Goal: Information Seeking & Learning: Learn about a topic

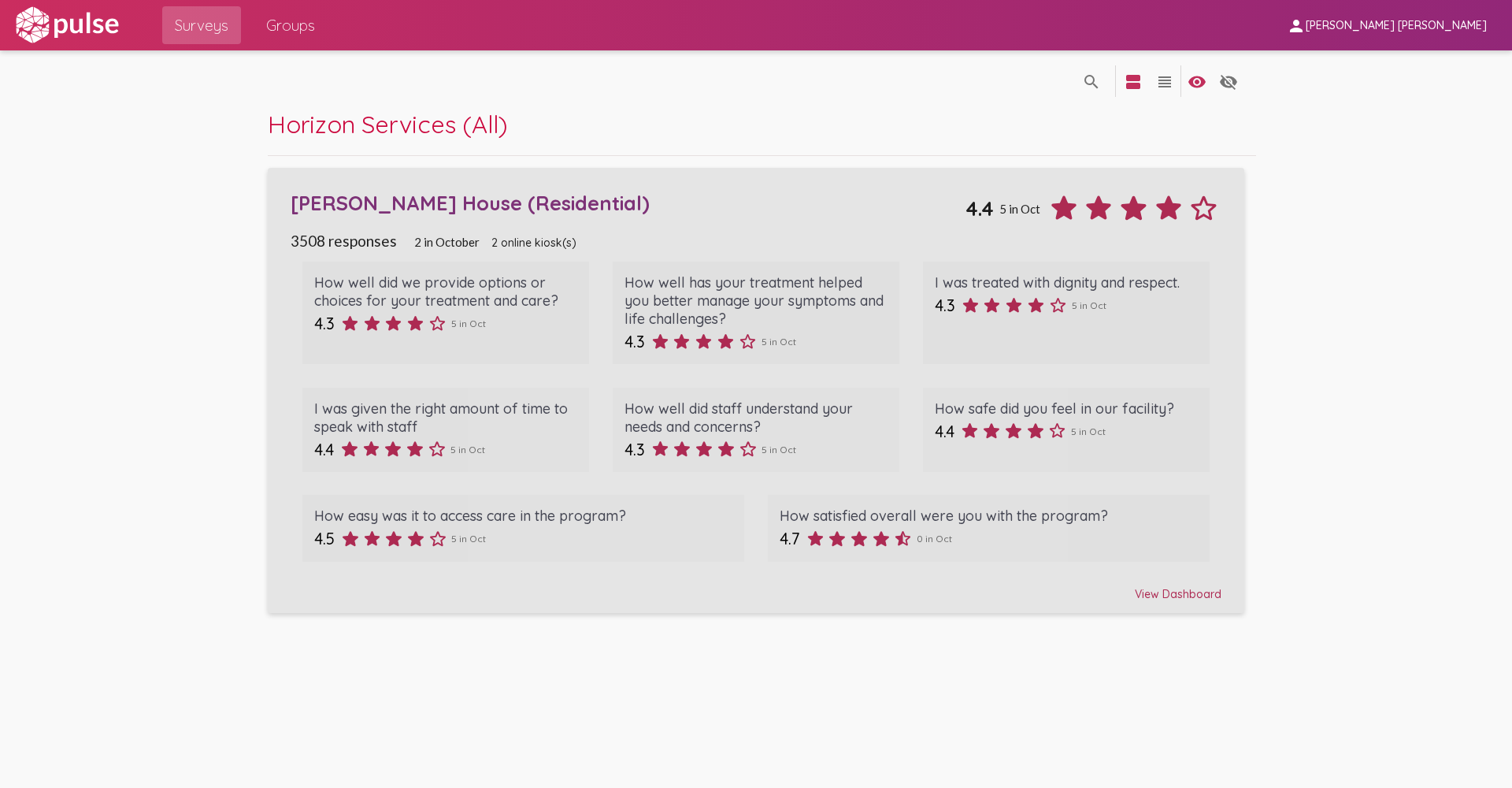
click at [1170, 593] on div "View Dashboard" at bounding box center [756, 587] width 931 height 28
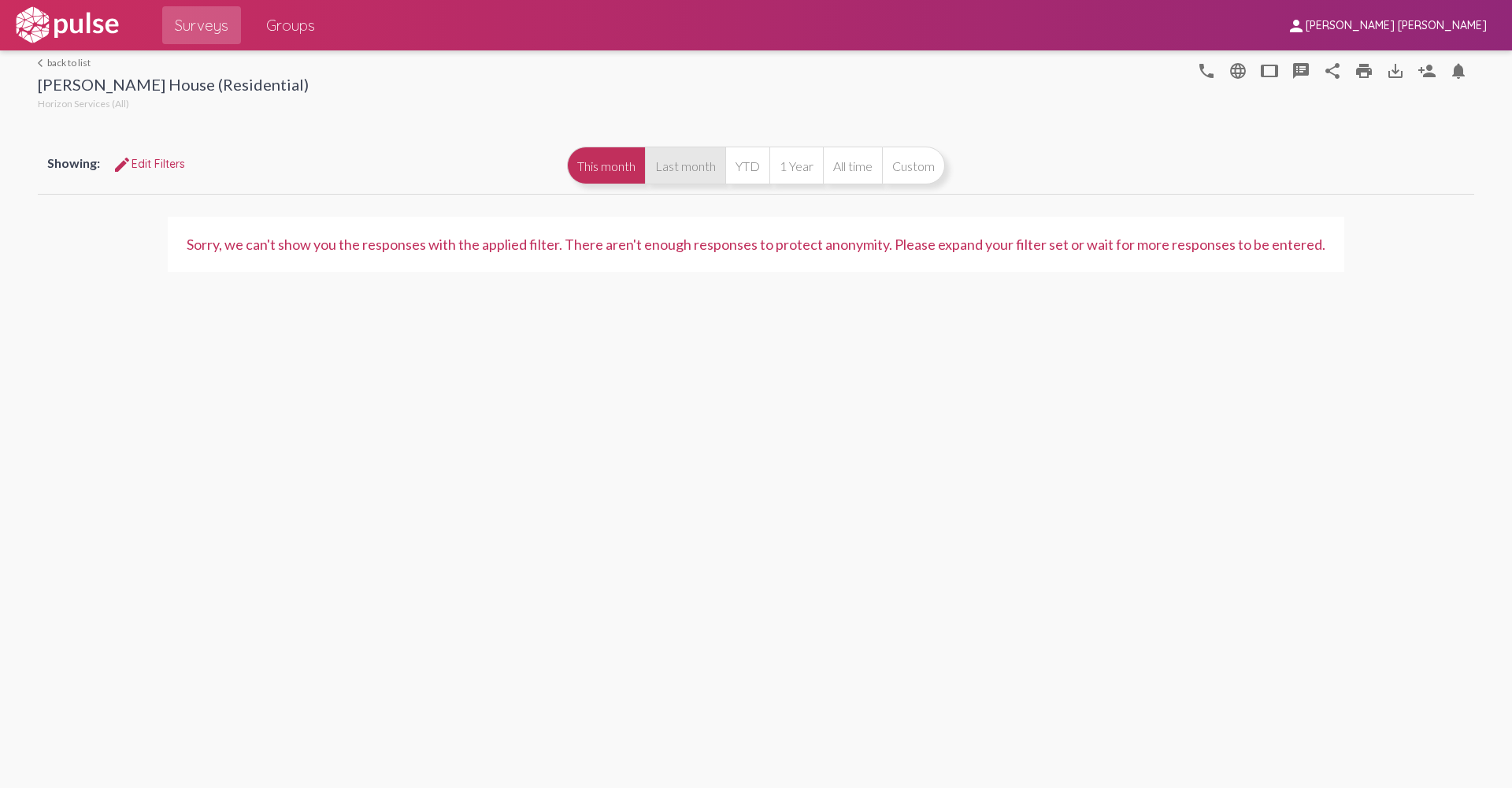
click at [682, 178] on button "Last month" at bounding box center [685, 165] width 81 height 38
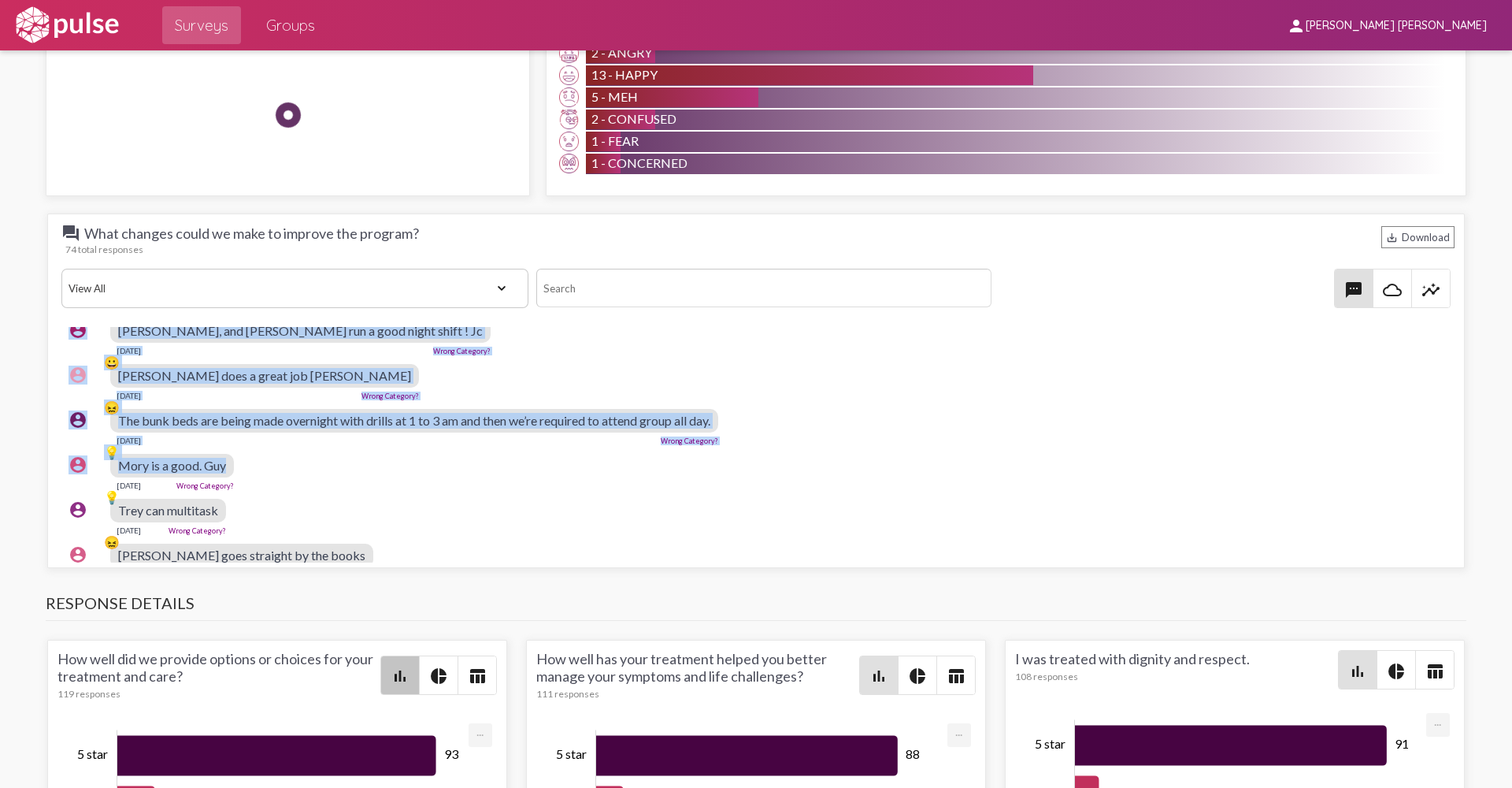
scroll to position [349, 0]
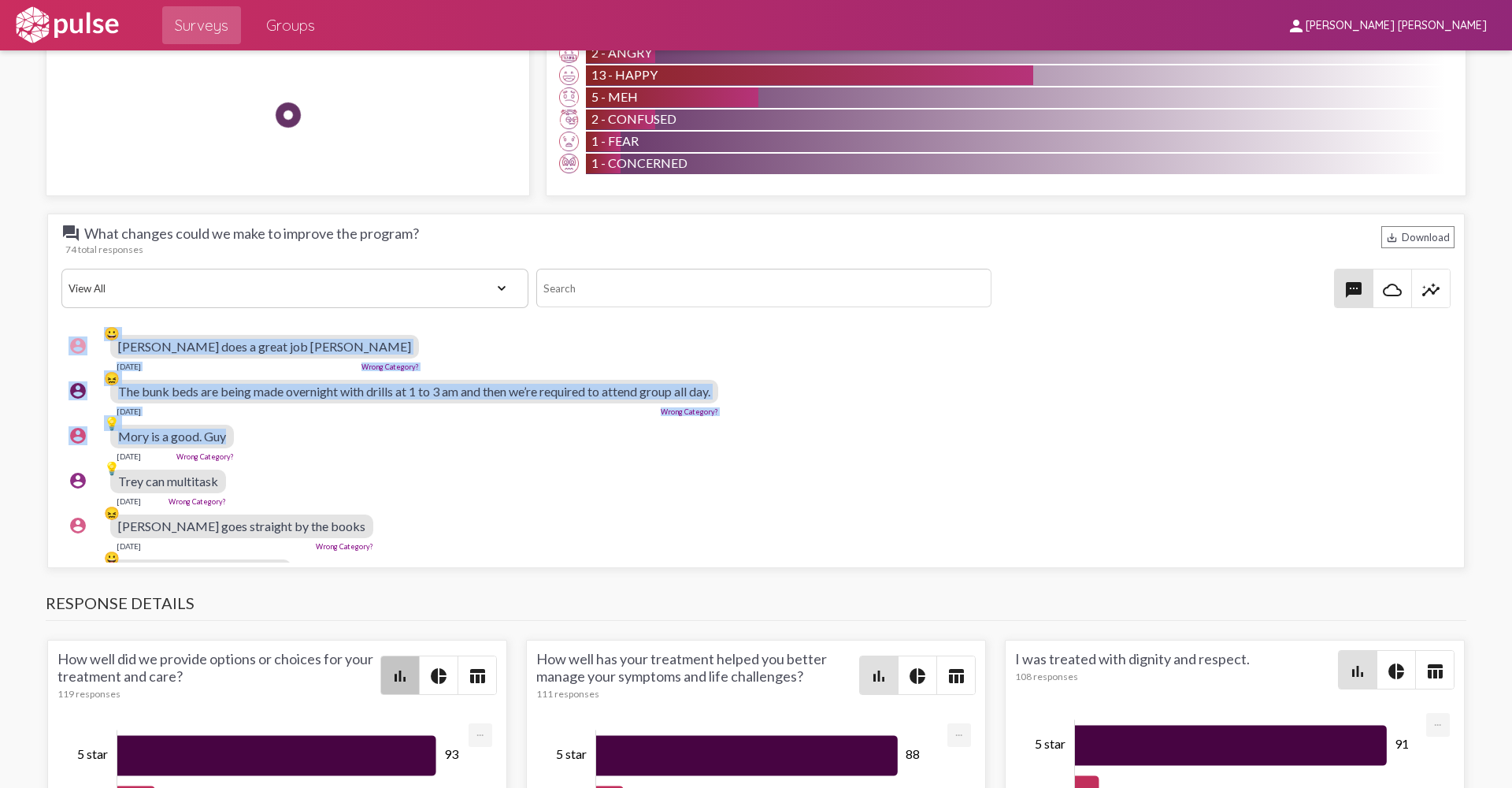
drag, startPoint x: 102, startPoint y: 338, endPoint x: 206, endPoint y: 518, distance: 207.9
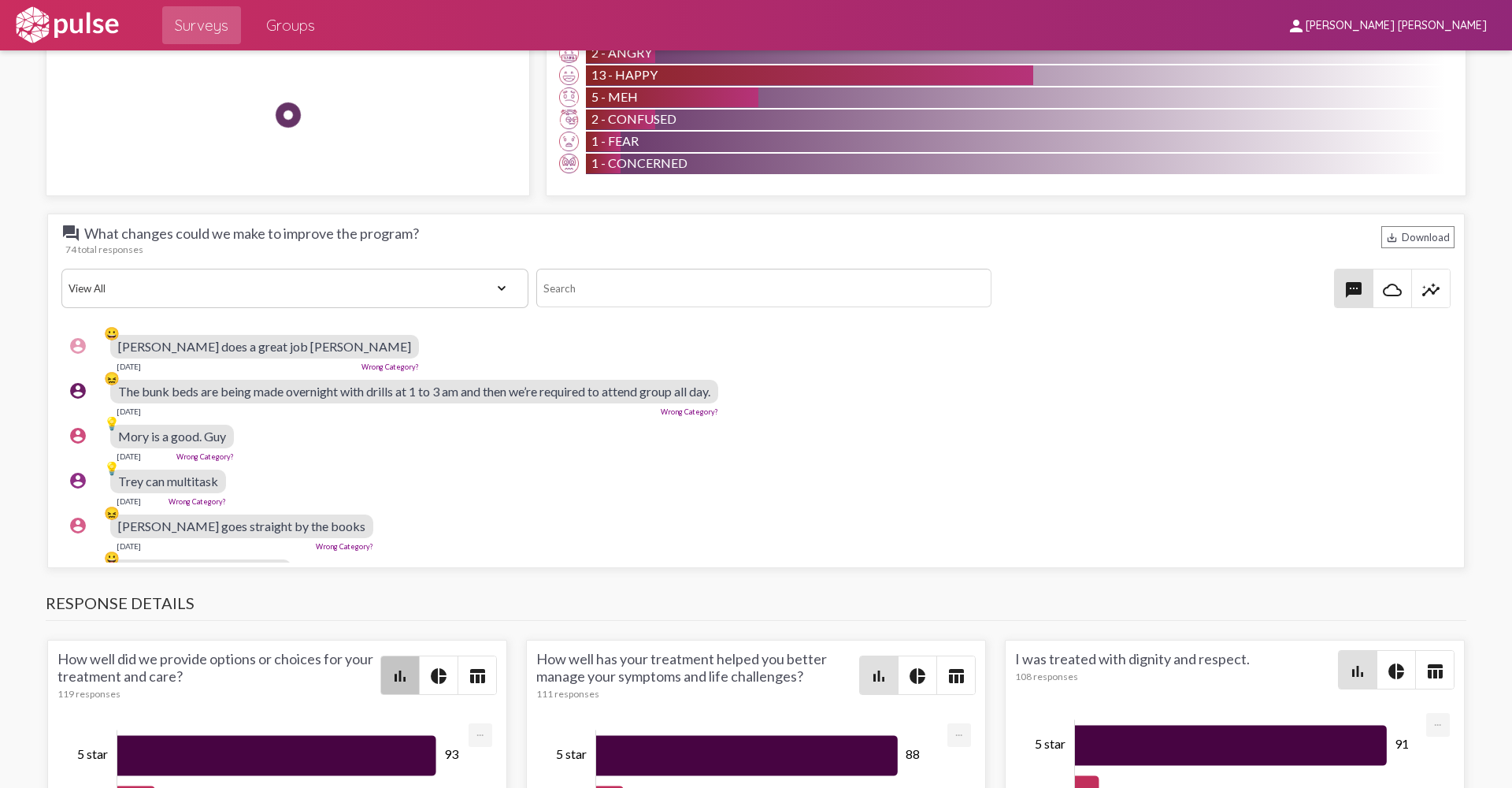
drag, startPoint x: 206, startPoint y: 518, endPoint x: 347, endPoint y: 530, distance: 141.5
click at [347, 530] on div "account_circle 😖 [PERSON_NAME] goes straight by the books [DATE] Wrong Category?" at bounding box center [760, 532] width 1397 height 50
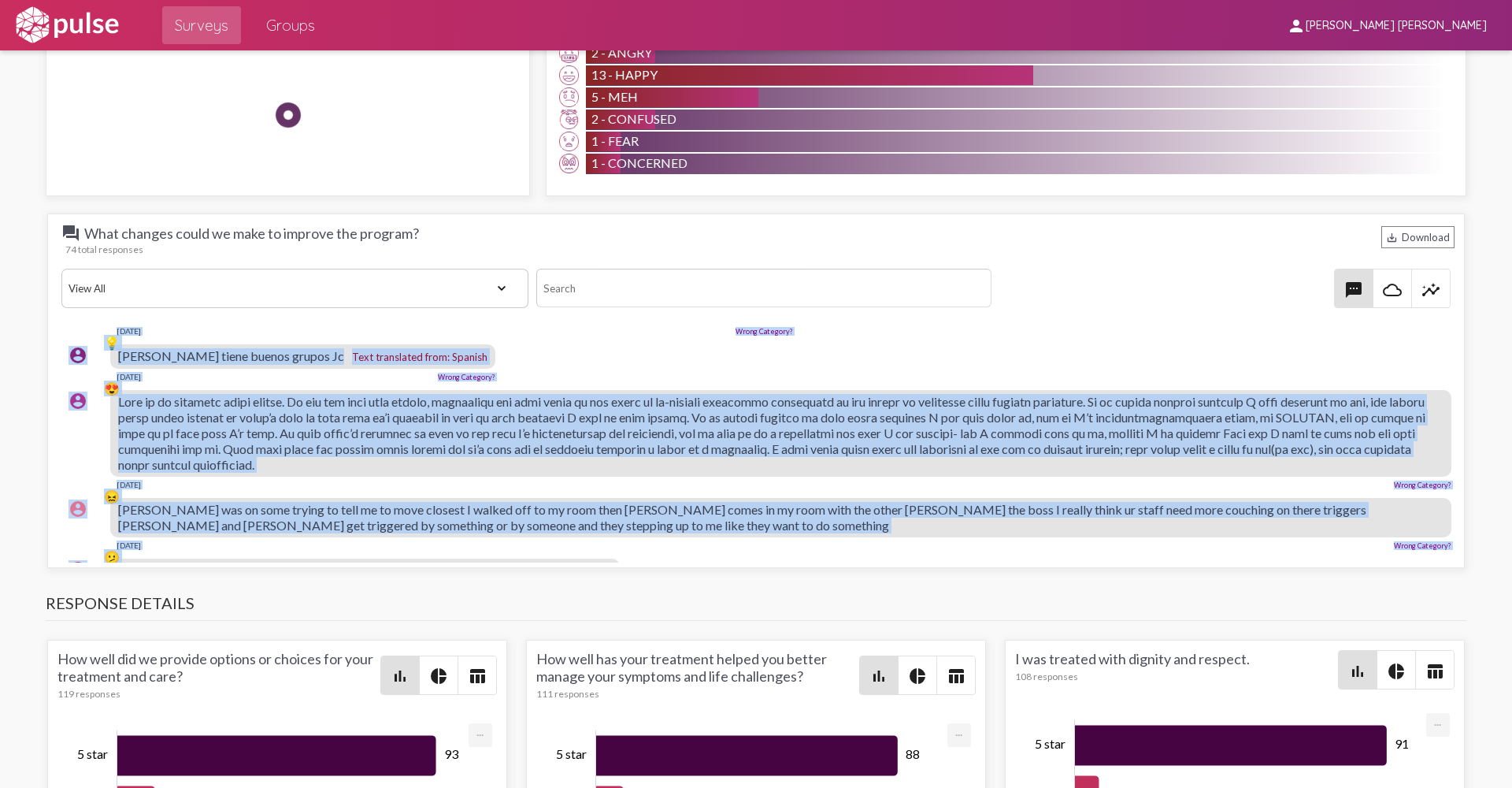
scroll to position [0, 0]
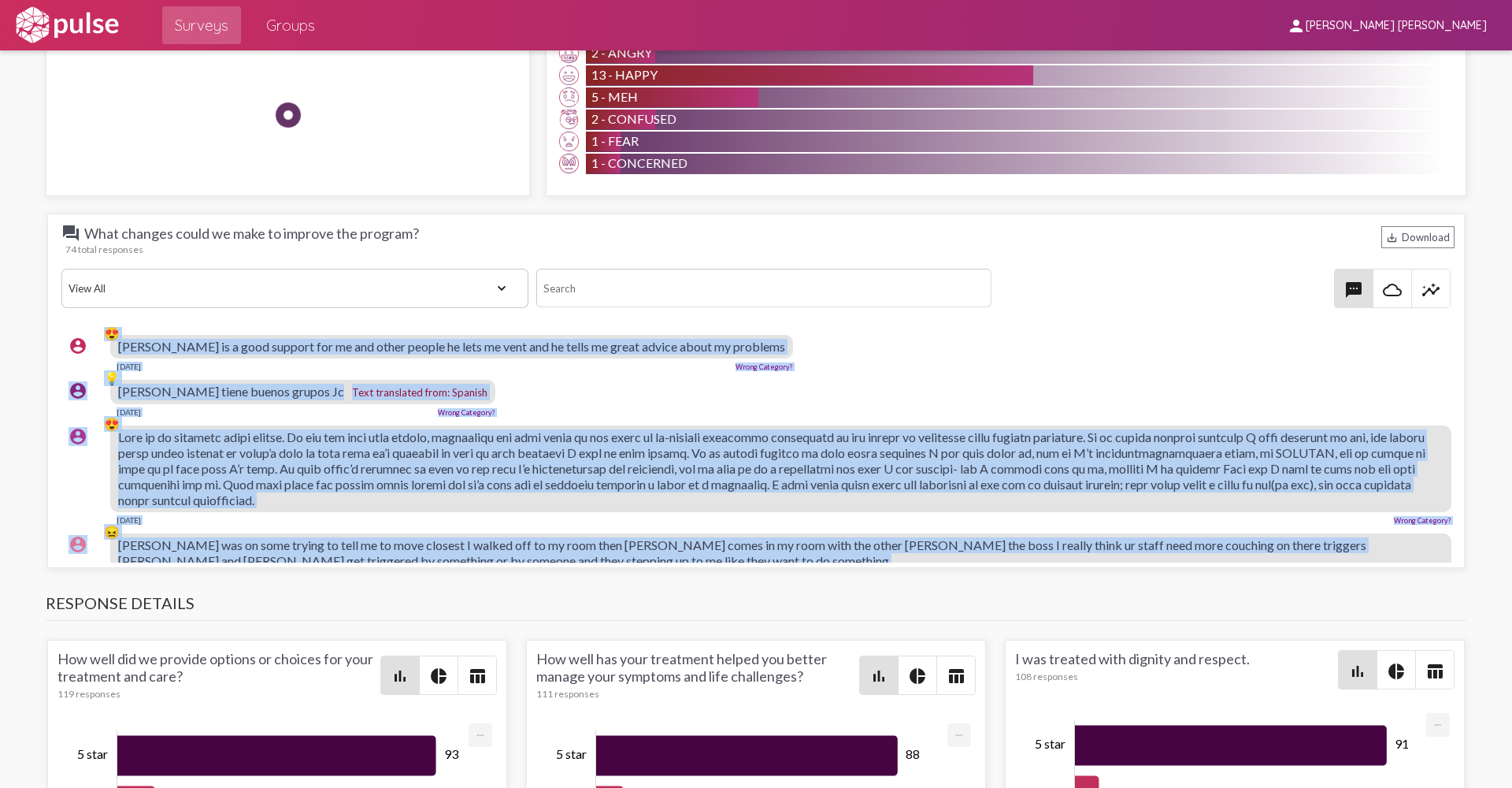
drag, startPoint x: 325, startPoint y: 534, endPoint x: 94, endPoint y: 370, distance: 283.3
drag, startPoint x: 94, startPoint y: 370, endPoint x: 308, endPoint y: 411, distance: 217.9
copy pulse-text-response-list "😍 Lorem ip d sita consect adi el sed doeiu tempor in utla et dolo mag al enima …"
